Goal: Obtain resource: Download file/media

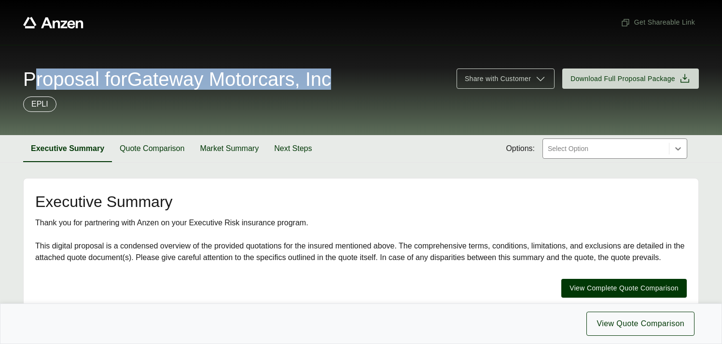
click at [364, 81] on div "Proposal for Gateway Motorcars, Inc" at bounding box center [234, 79] width 422 height 19
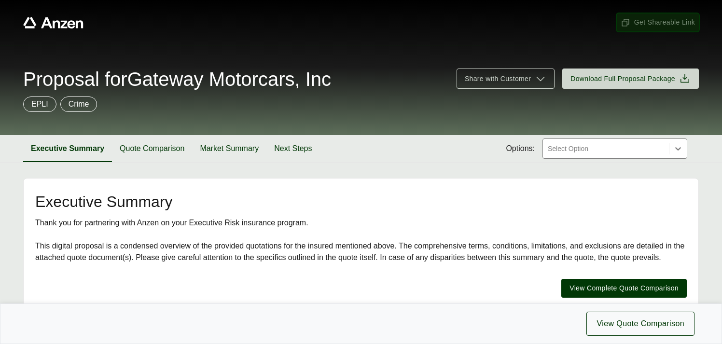
click at [651, 22] on span "Get Shareable Link" at bounding box center [658, 22] width 74 height 10
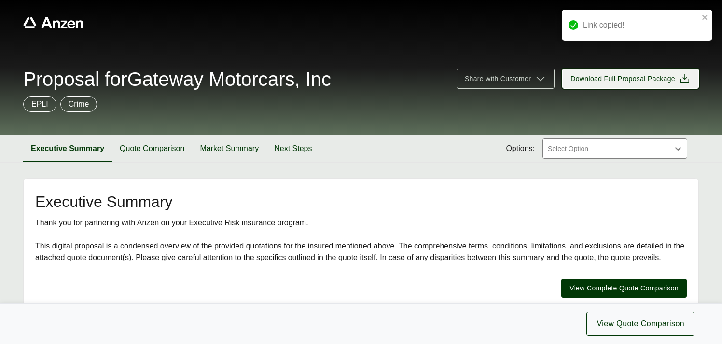
click at [625, 76] on span "Download Full Proposal Package" at bounding box center [623, 79] width 105 height 10
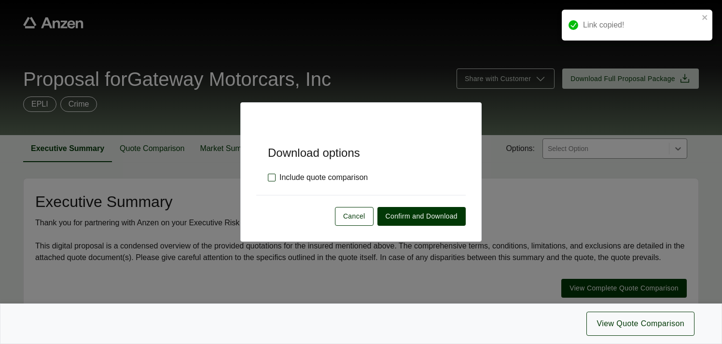
click at [268, 175] on label "Include quote comparison" at bounding box center [318, 178] width 100 height 12
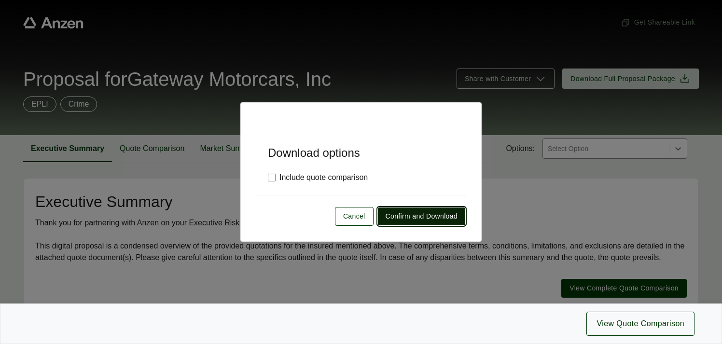
click at [395, 218] on span "Confirm and Download" at bounding box center [422, 216] width 72 height 10
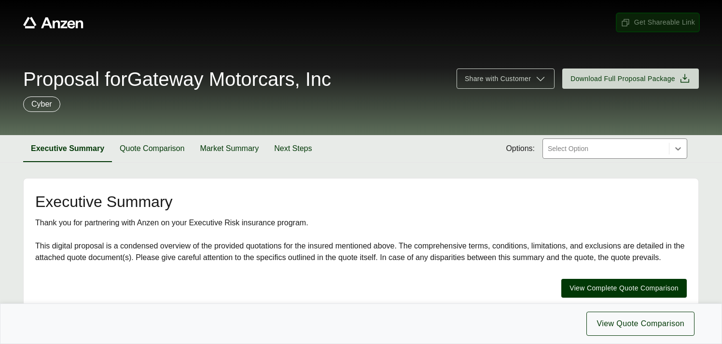
click at [647, 23] on span "Get Shareable Link" at bounding box center [658, 22] width 74 height 10
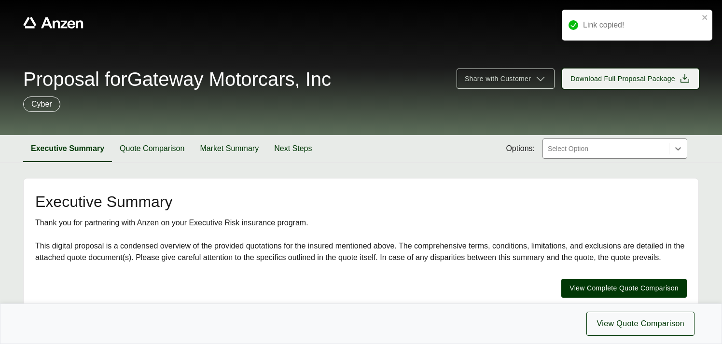
click at [619, 81] on span "Download Full Proposal Package" at bounding box center [623, 79] width 105 height 10
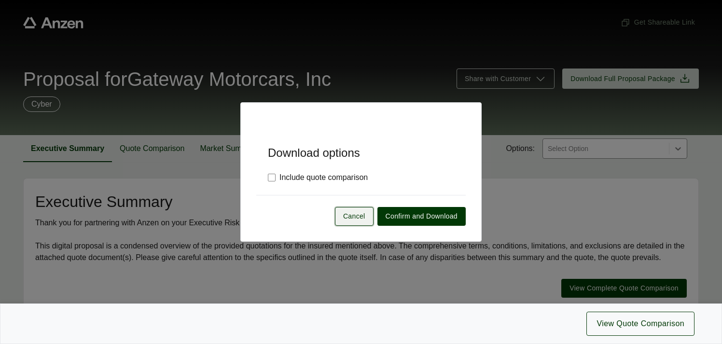
click at [358, 217] on span "Cancel" at bounding box center [354, 216] width 22 height 10
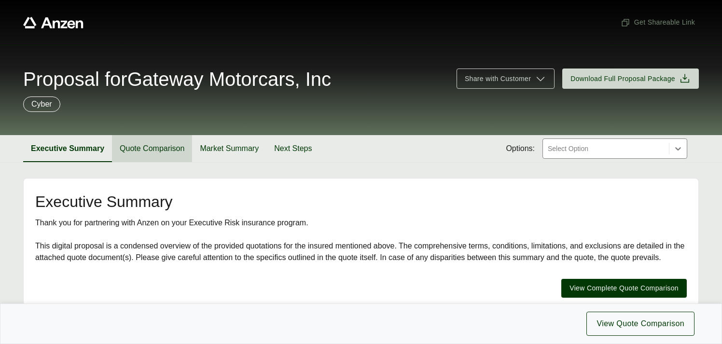
click at [152, 152] on button "Quote Comparison" at bounding box center [152, 148] width 80 height 27
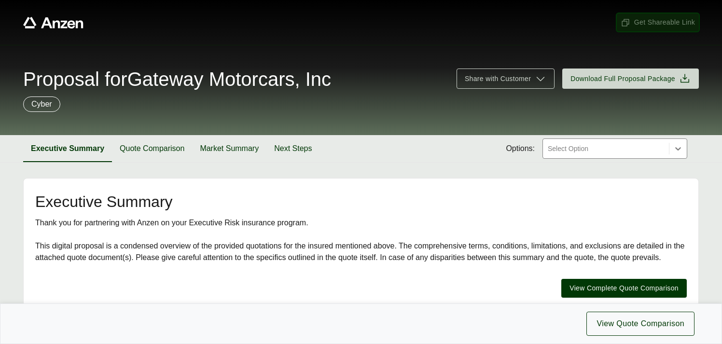
click at [640, 23] on span "Get Shareable Link" at bounding box center [658, 22] width 74 height 10
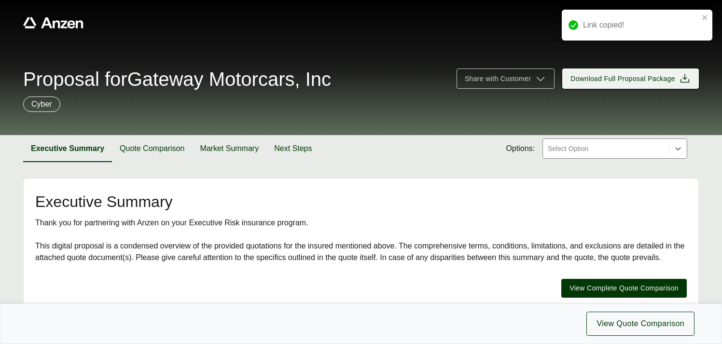
click at [623, 77] on span "Download Full Proposal Package" at bounding box center [623, 79] width 105 height 10
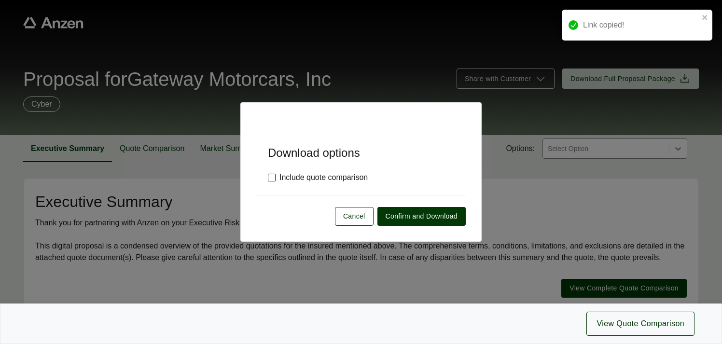
click at [270, 180] on label "Include quote comparison" at bounding box center [318, 178] width 100 height 12
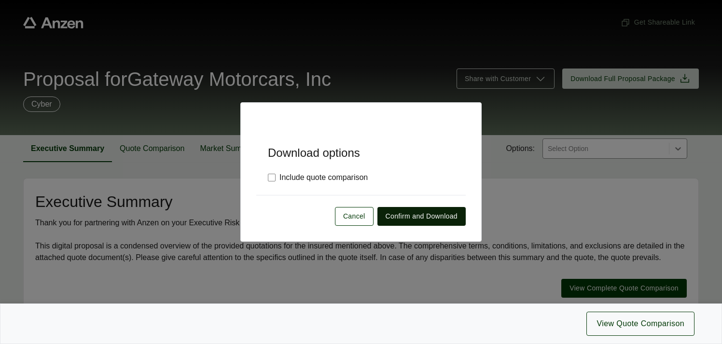
click at [402, 218] on span "Confirm and Download" at bounding box center [422, 216] width 72 height 10
